Goal: Task Accomplishment & Management: Manage account settings

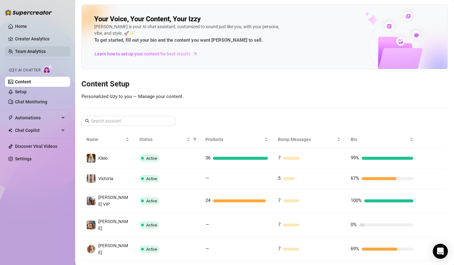
click at [32, 49] on link "Team Analytics" at bounding box center [30, 51] width 31 height 5
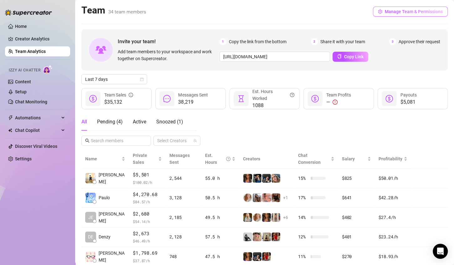
click at [431, 16] on button "Manage Team & Permissions" at bounding box center [410, 12] width 75 height 10
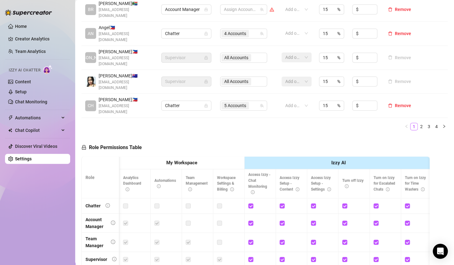
scroll to position [0, 73]
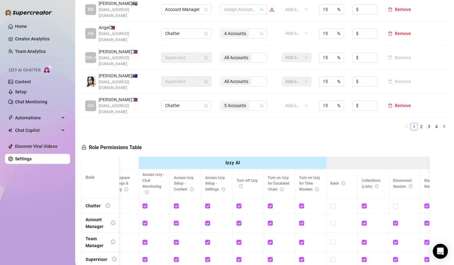
click at [299, 202] on label at bounding box center [301, 205] width 5 height 7
click at [299, 203] on input "checkbox" at bounding box center [301, 205] width 4 height 4
checkbox input "false"
click at [269, 203] on input "checkbox" at bounding box center [270, 205] width 4 height 4
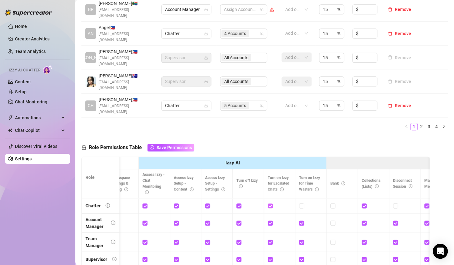
checkbox input "false"
click at [239, 203] on input "checkbox" at bounding box center [239, 205] width 4 height 4
checkbox input "false"
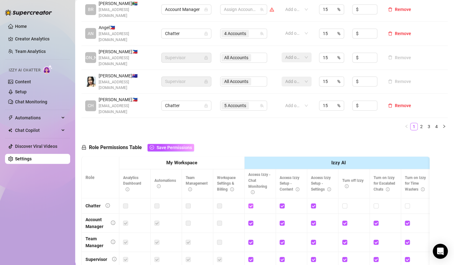
click at [251, 203] on input "checkbox" at bounding box center [250, 205] width 4 height 4
checkbox input "false"
click at [282, 203] on input "checkbox" at bounding box center [282, 205] width 4 height 4
checkbox input "false"
click at [314, 202] on label at bounding box center [313, 205] width 5 height 7
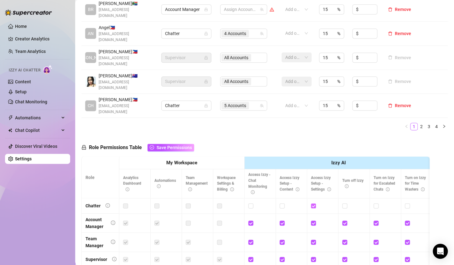
click at [314, 203] on input "checkbox" at bounding box center [313, 205] width 4 height 4
checkbox input "false"
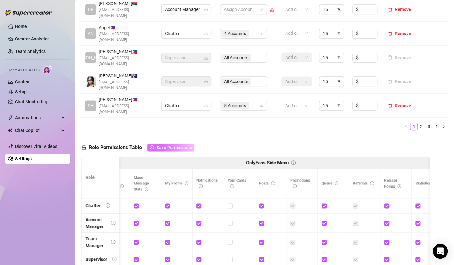
click at [178, 145] on span "Save Permissions" at bounding box center [174, 147] width 35 height 5
drag, startPoint x: 236, startPoint y: 249, endPoint x: 177, endPoint y: 229, distance: 61.9
click at [177, 229] on div "Role My Workspace Izzy AI OnlyFans Side Menu OnlyFans Chat Page OnlyFans Accoun…" at bounding box center [255, 234] width 348 height 157
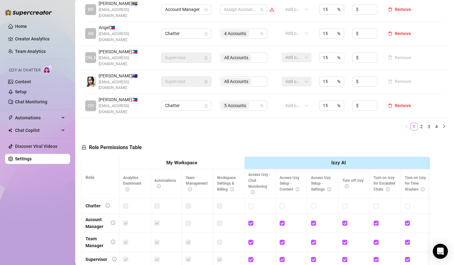
drag, startPoint x: 133, startPoint y: 248, endPoint x: 208, endPoint y: 257, distance: 75.7
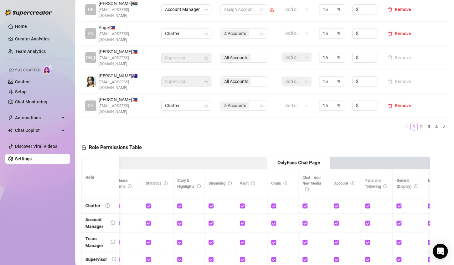
scroll to position [0, 507]
